Goal: Task Accomplishment & Management: Manage account settings

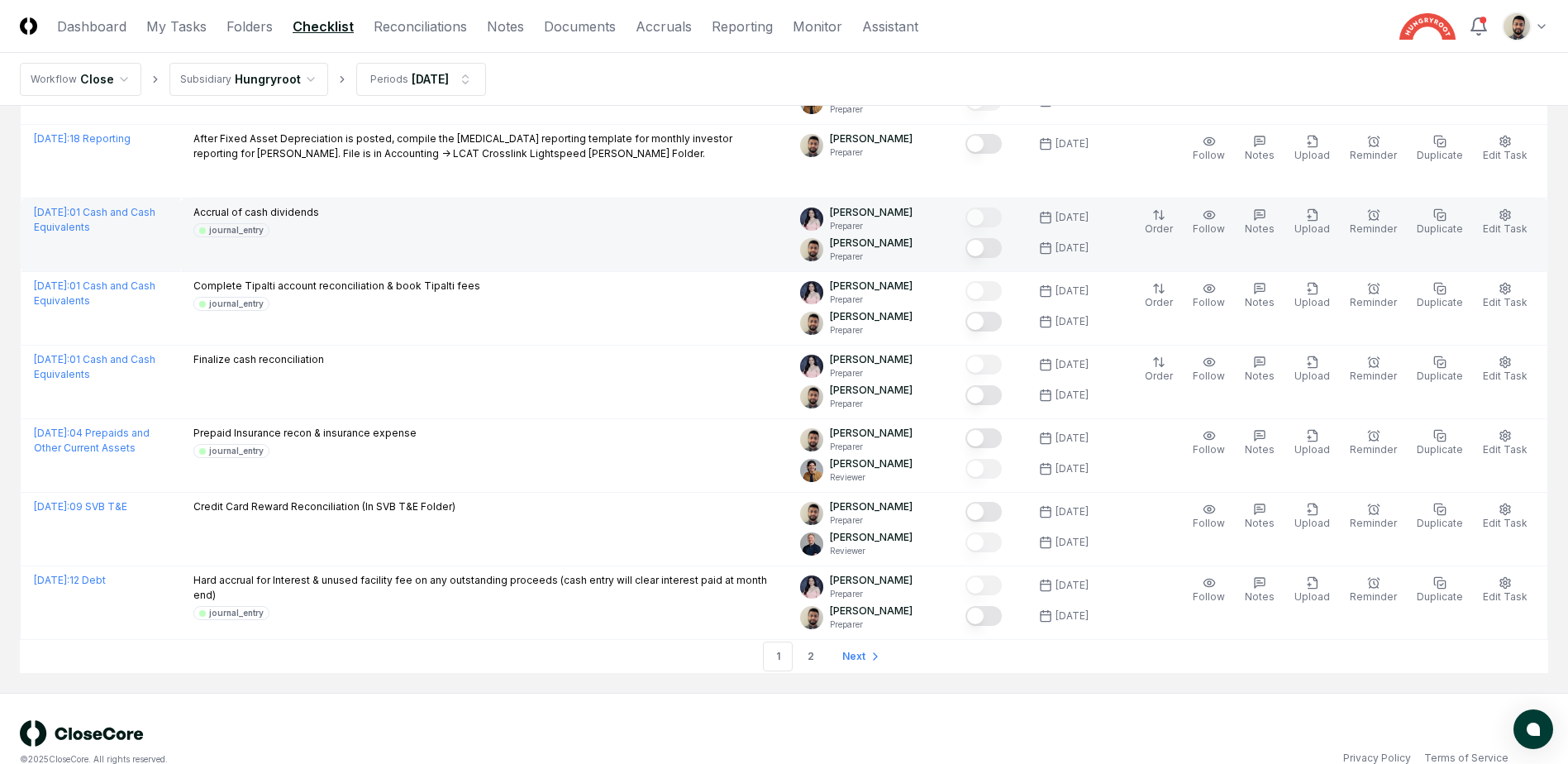
scroll to position [3335, 0]
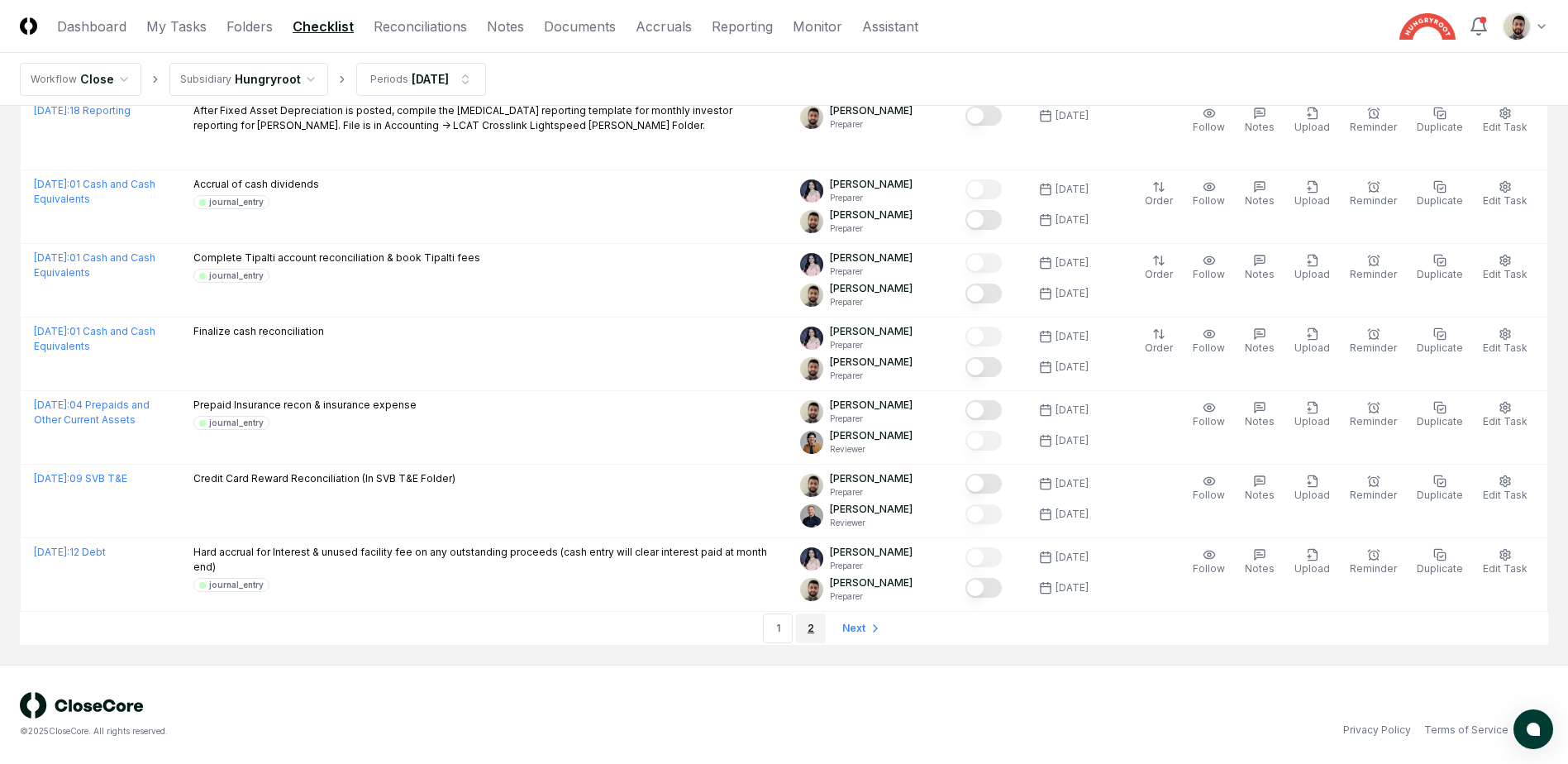
click at [820, 629] on link "2" at bounding box center [811, 628] width 30 height 30
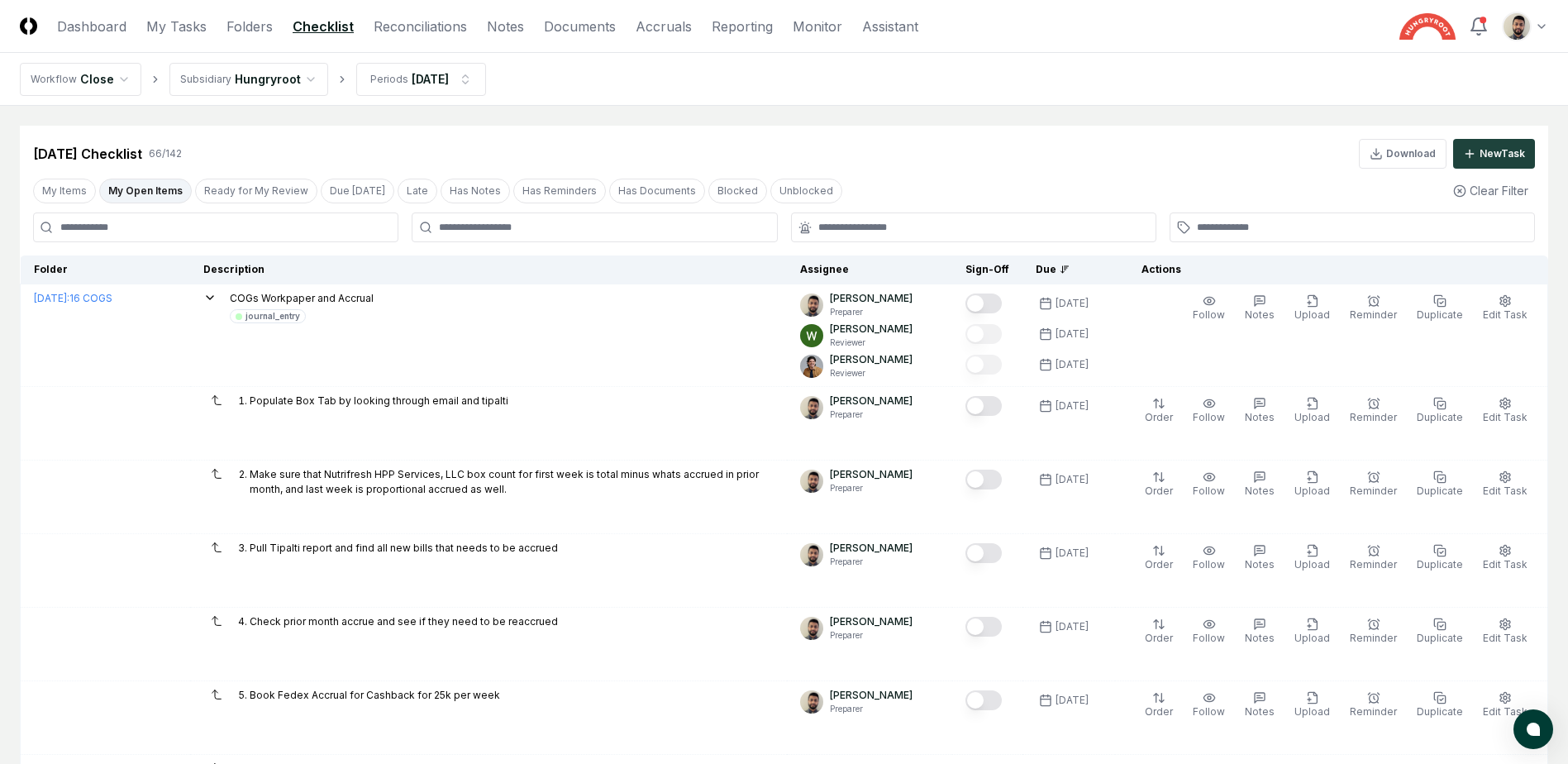
click at [145, 184] on button "My Open Items" at bounding box center [145, 191] width 92 height 25
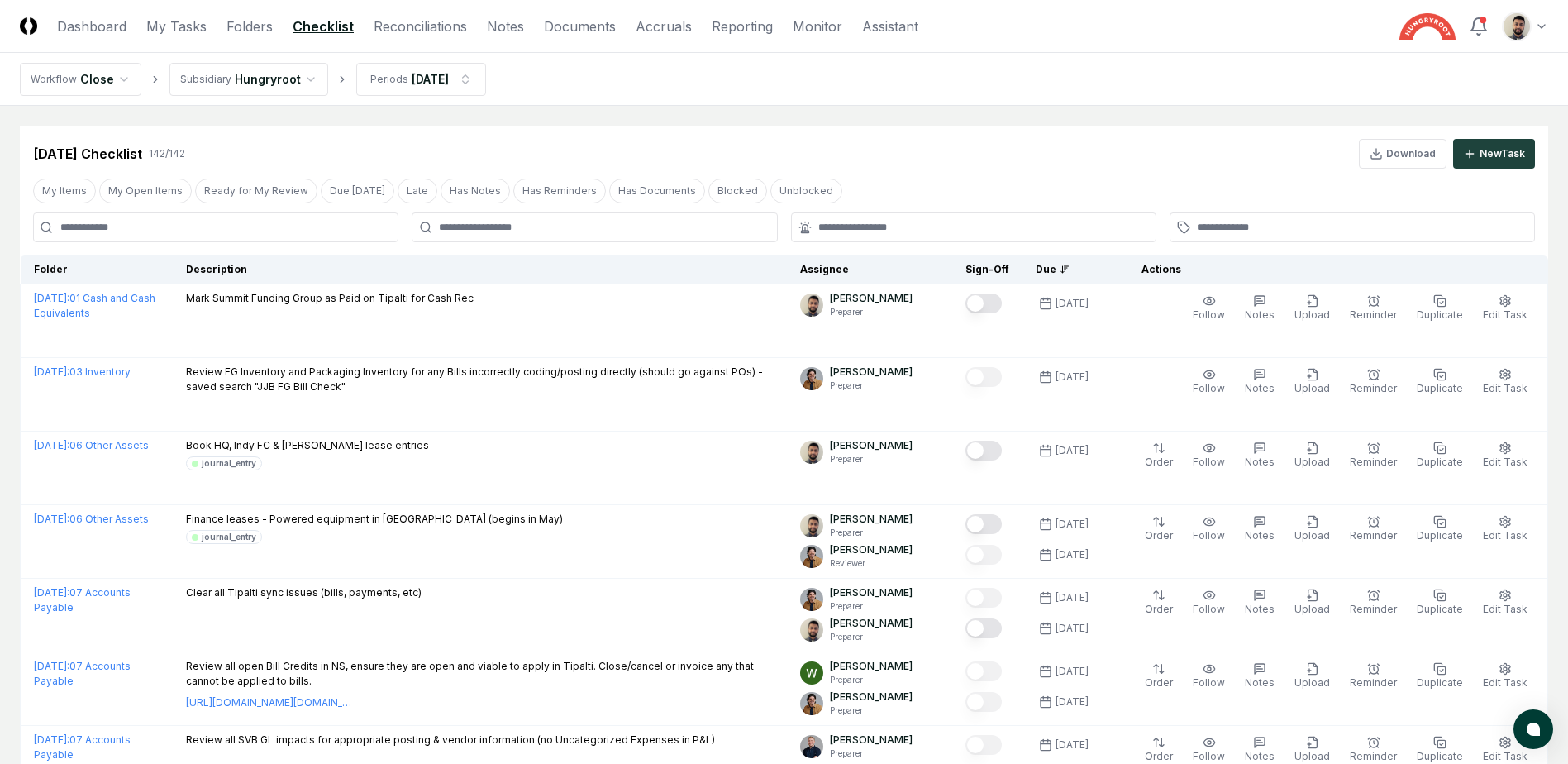
drag, startPoint x: 136, startPoint y: 194, endPoint x: 238, endPoint y: 240, distance: 111.9
click at [136, 194] on button "My Open Items" at bounding box center [145, 191] width 92 height 25
